Goal: Transaction & Acquisition: Purchase product/service

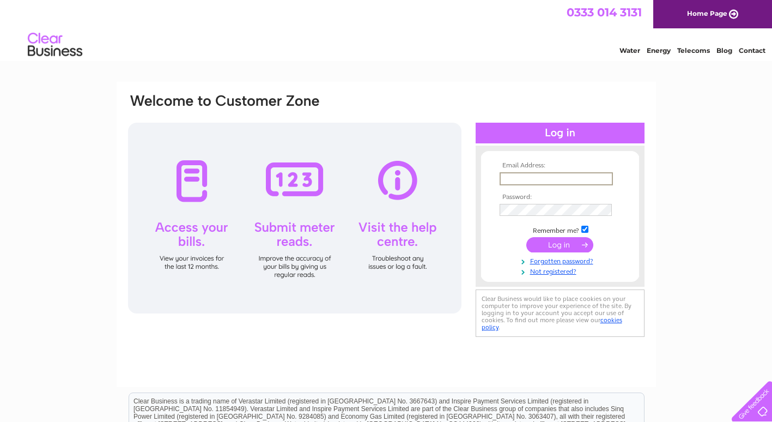
click at [529, 177] on input "text" at bounding box center [556, 178] width 113 height 13
type input "karen.simpson@simpsinns.com"
click at [557, 243] on input "submit" at bounding box center [560, 244] width 67 height 15
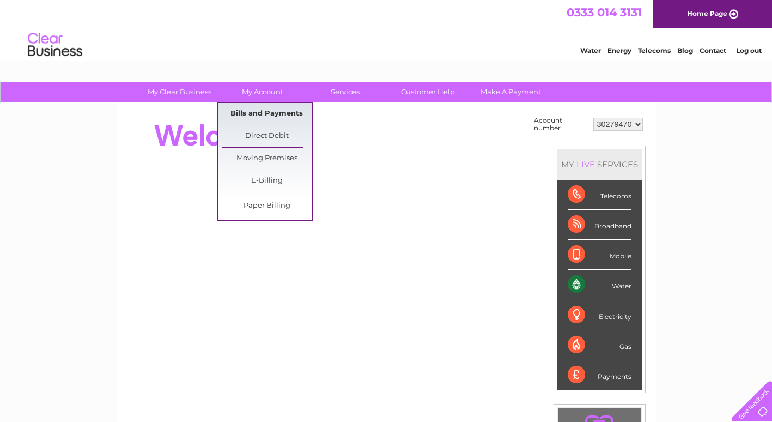
click at [275, 111] on link "Bills and Payments" at bounding box center [267, 114] width 90 height 22
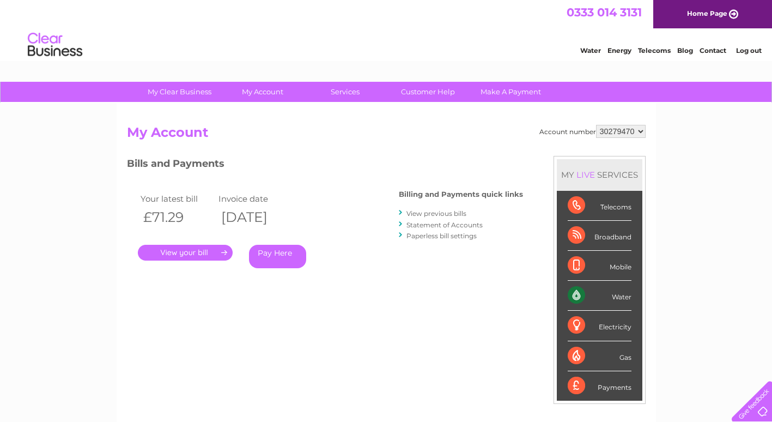
click at [188, 251] on link "." at bounding box center [185, 253] width 95 height 16
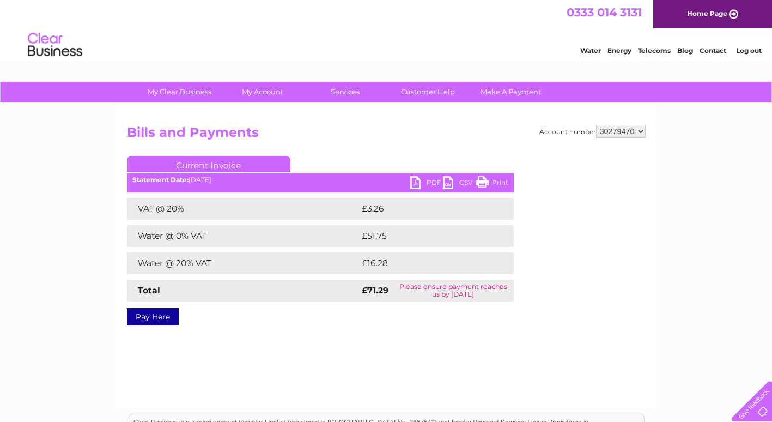
click at [415, 182] on link "PDF" at bounding box center [426, 184] width 33 height 16
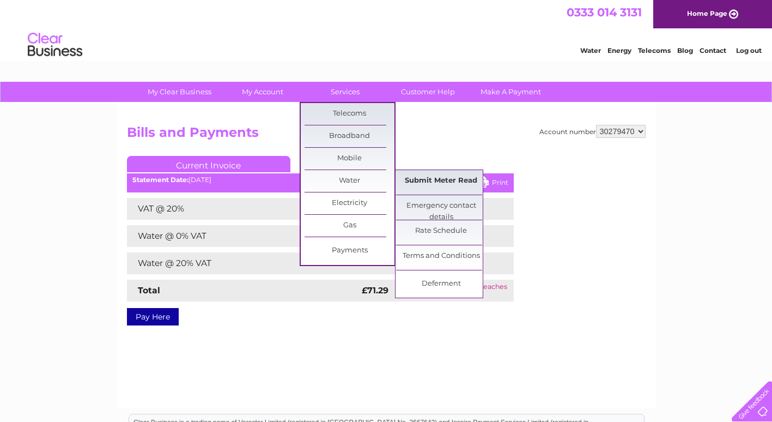
click at [449, 181] on link "Submit Meter Read" at bounding box center [441, 181] width 90 height 22
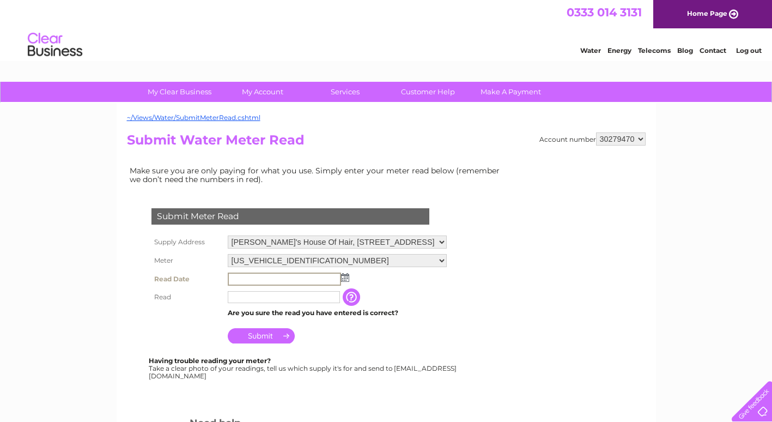
click at [283, 277] on input "text" at bounding box center [284, 279] width 113 height 13
click at [343, 280] on img at bounding box center [344, 277] width 8 height 9
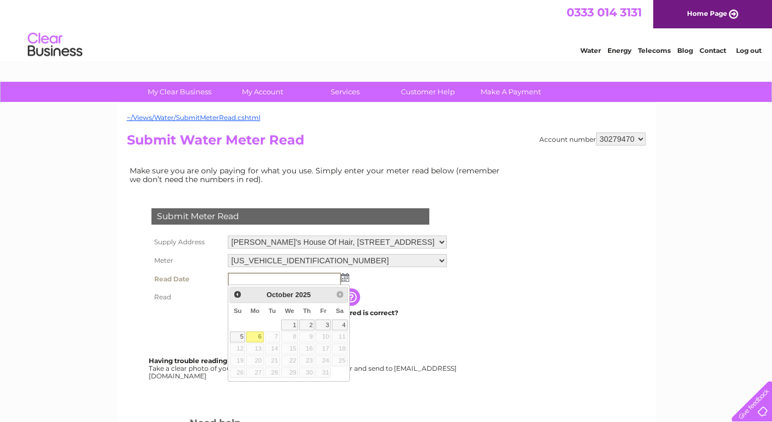
click at [256, 336] on link "6" at bounding box center [254, 336] width 17 height 11
type input "2025/10/06"
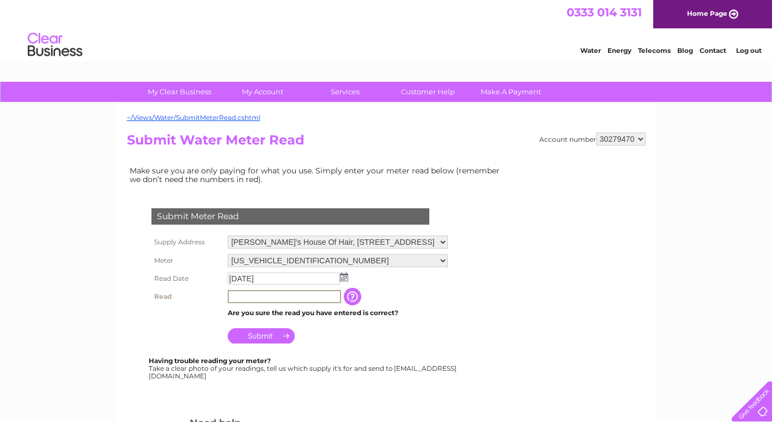
click at [249, 295] on input "text" at bounding box center [284, 296] width 113 height 13
type input "032"
click at [261, 336] on input "Submit" at bounding box center [261, 334] width 67 height 15
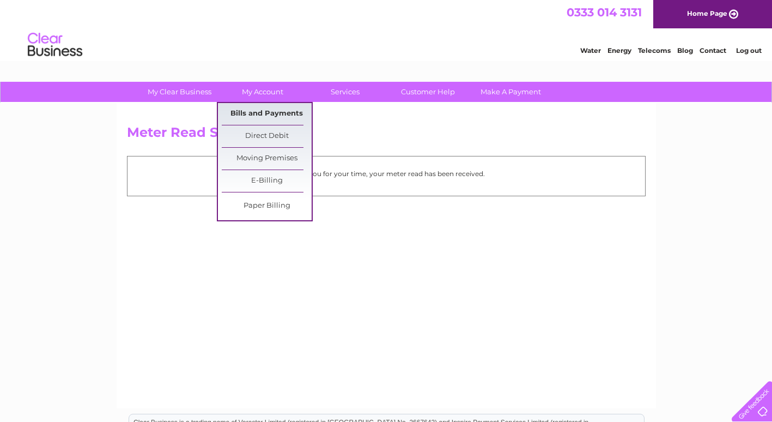
click at [250, 112] on link "Bills and Payments" at bounding box center [267, 114] width 90 height 22
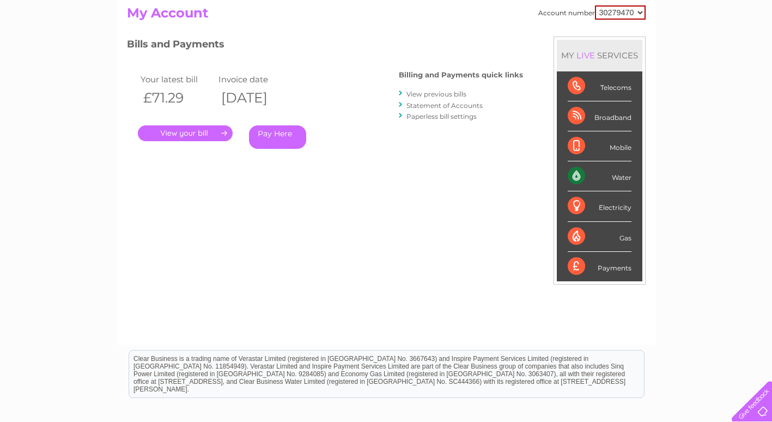
scroll to position [55, 0]
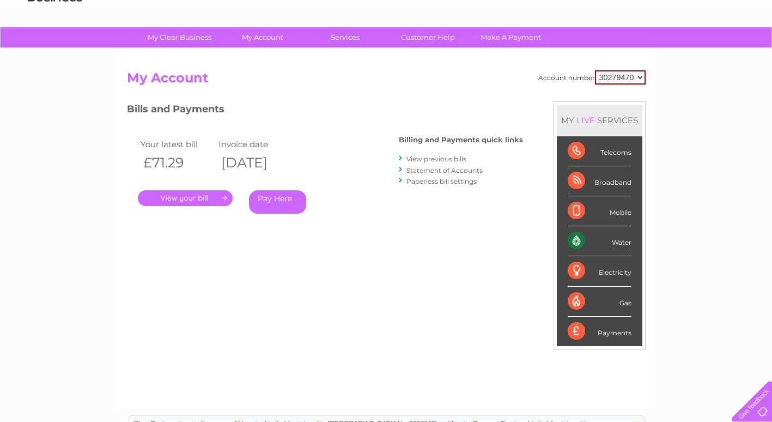
click at [262, 197] on link "Pay Here" at bounding box center [277, 201] width 57 height 23
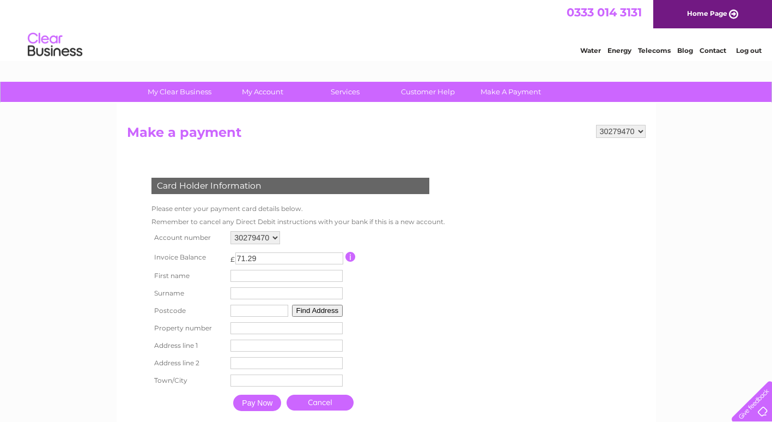
click at [278, 275] on input "text" at bounding box center [287, 276] width 112 height 12
click at [251, 274] on input "text" at bounding box center [288, 276] width 113 height 13
type input "[PERSON_NAME]"
click at [248, 294] on input "text" at bounding box center [288, 294] width 112 height 12
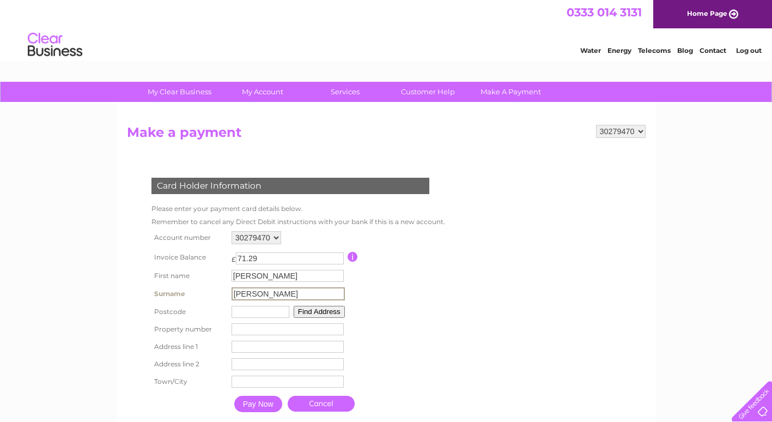
type input "Simpson"
click at [584, 335] on form "30279470 Make a payment Card Holder Information Please enter your payment card …" at bounding box center [386, 282] width 519 height 315
click at [239, 311] on input "text" at bounding box center [260, 311] width 58 height 12
type input "KA12 8QL"
type input "82 WATERSIDE"
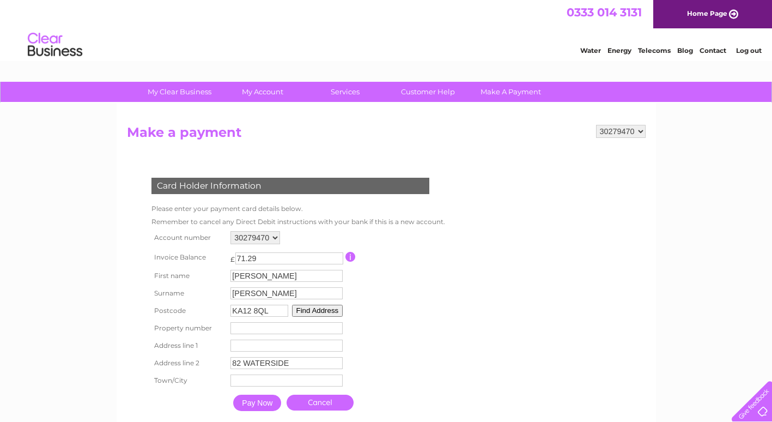
type input "Irvine"
click at [264, 328] on input "number" at bounding box center [287, 328] width 112 height 12
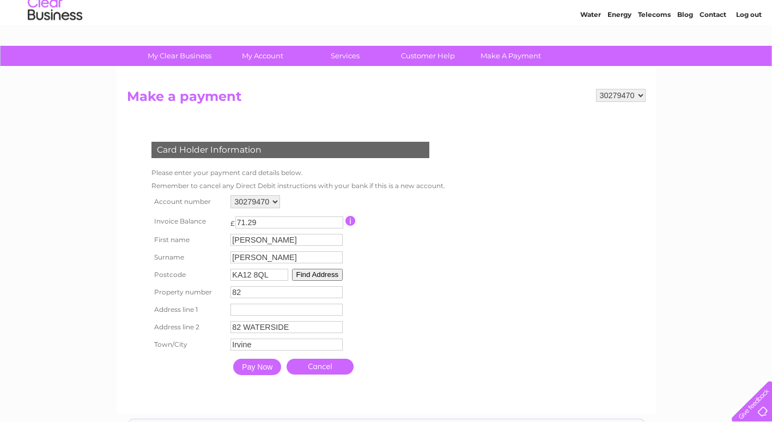
scroll to position [55, 0]
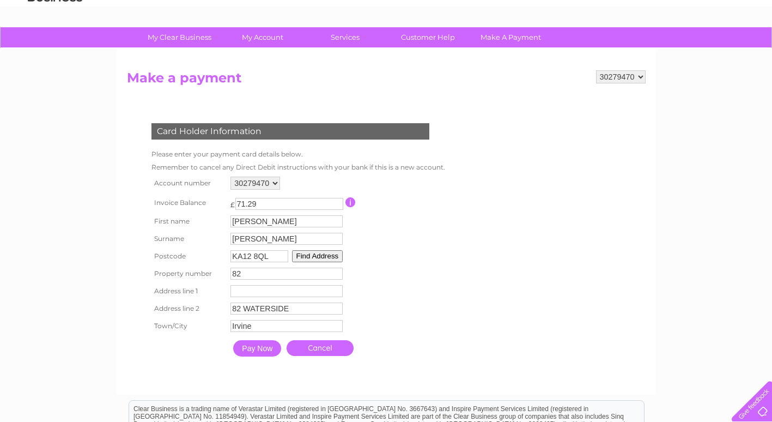
type input "82"
click at [249, 348] on input "Pay Now" at bounding box center [257, 348] width 48 height 16
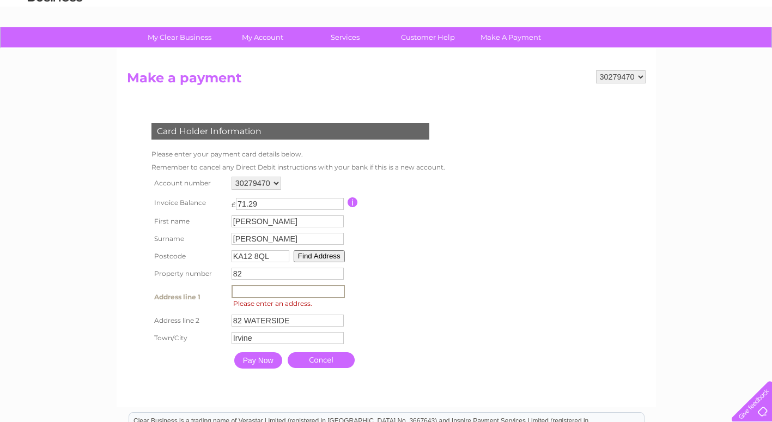
click at [250, 292] on input "text" at bounding box center [288, 291] width 113 height 13
type input "82 Waterside"
drag, startPoint x: 481, startPoint y: 363, endPoint x: 408, endPoint y: 344, distance: 75.4
click at [467, 358] on form "30279470 Make a payment Card Holder Information Please enter your payment card …" at bounding box center [386, 232] width 519 height 324
drag, startPoint x: 313, startPoint y: 318, endPoint x: 66, endPoint y: 346, distance: 249.1
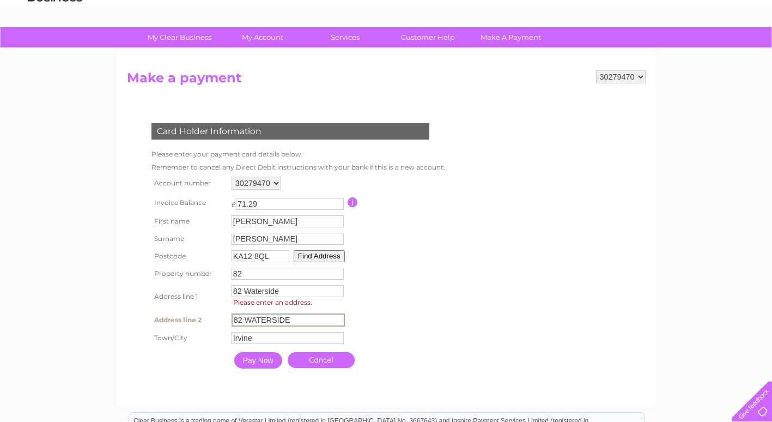
click at [66, 346] on div "My Clear Business Login Details My Details My Preferences Link Account My Accou…" at bounding box center [386, 310] width 772 height 566
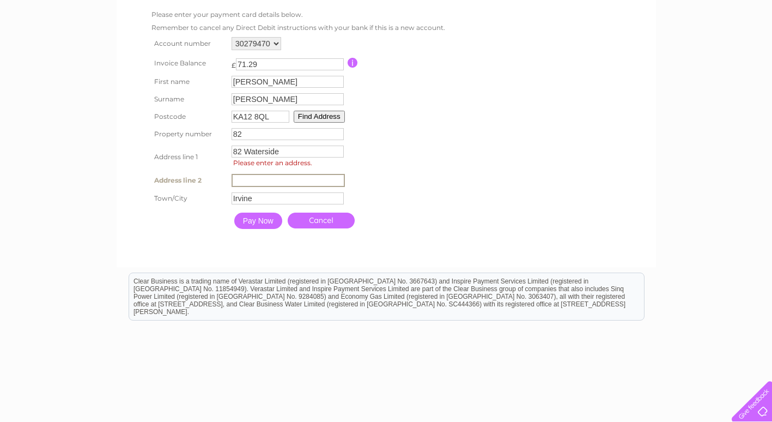
scroll to position [218, 0]
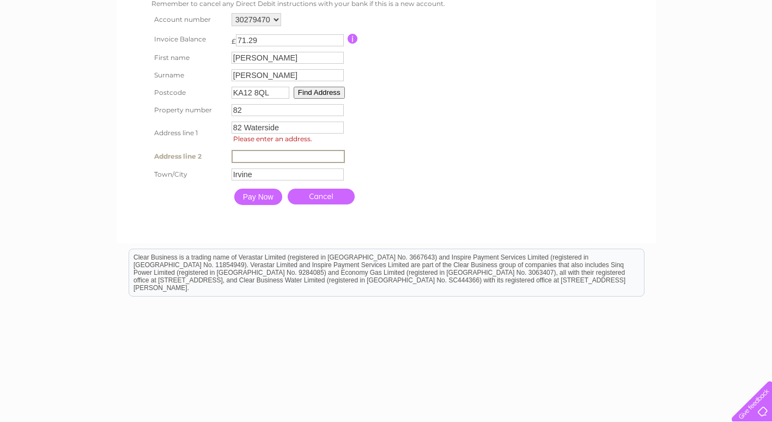
click at [250, 195] on input "Pay Now" at bounding box center [258, 197] width 48 height 16
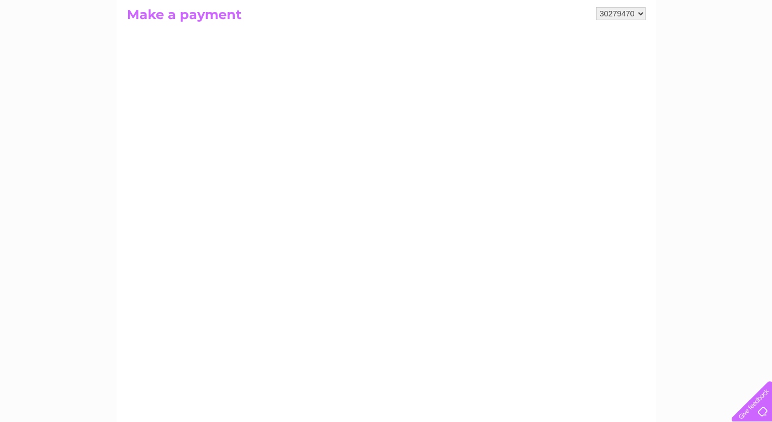
scroll to position [0, 0]
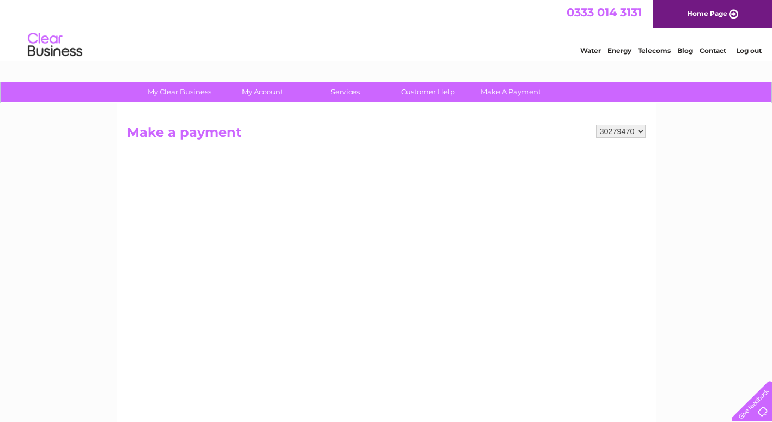
click at [741, 51] on link "Log out" at bounding box center [749, 50] width 26 height 8
